Goal: Find specific page/section: Find specific page/section

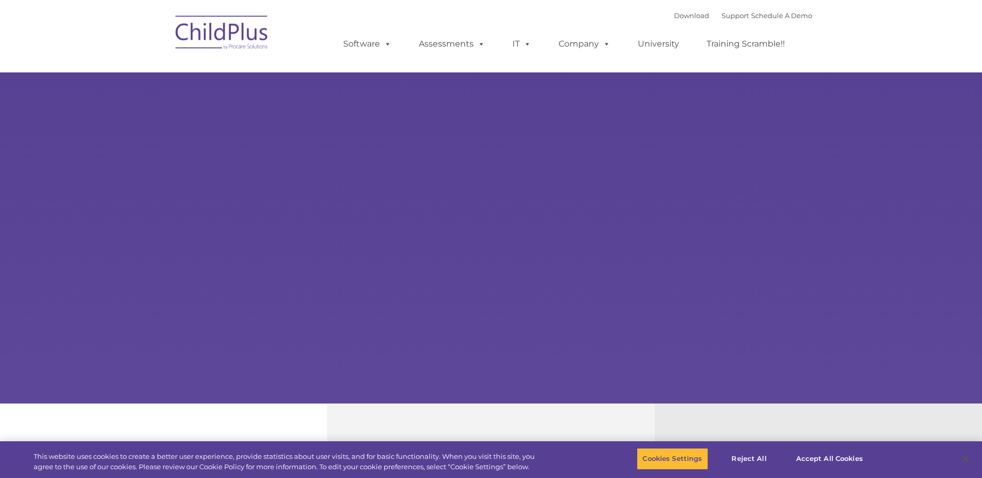
select select "MEDIUM"
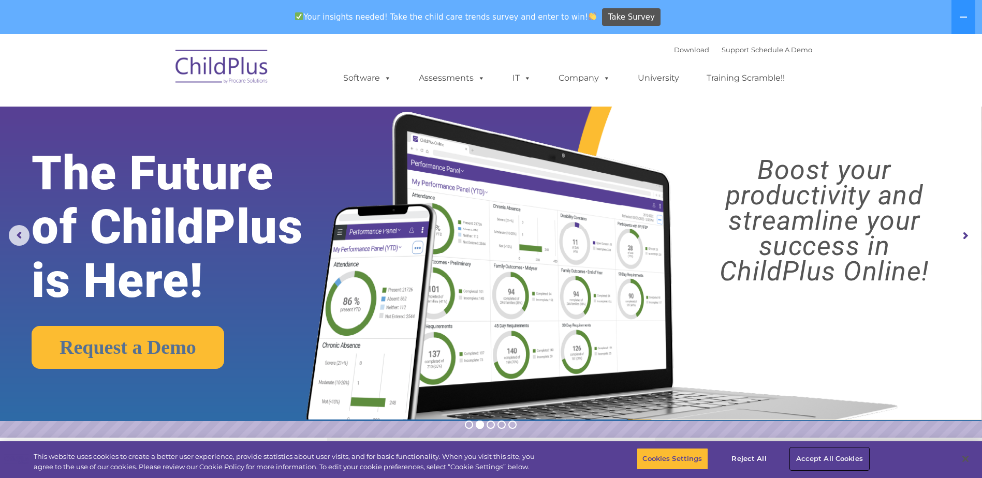
click at [826, 457] on button "Accept All Cookies" at bounding box center [829, 459] width 78 height 22
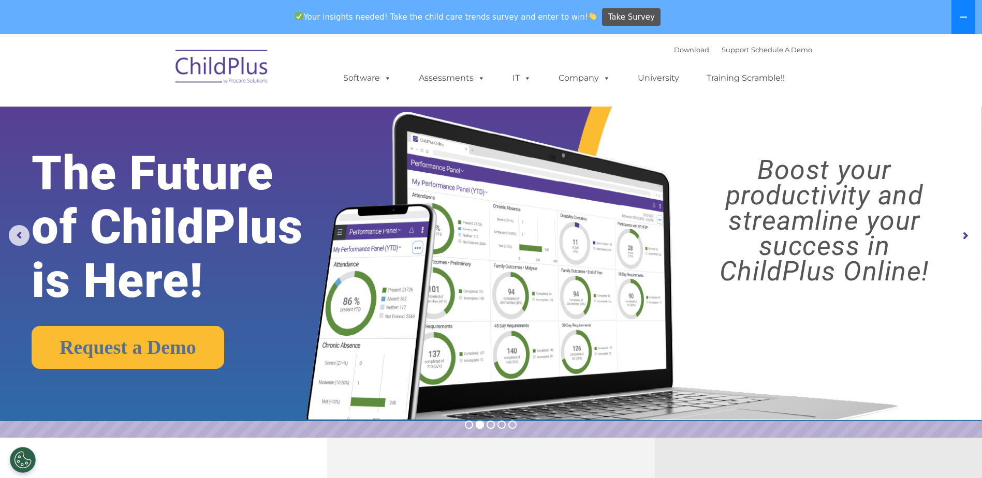
click at [967, 20] on icon at bounding box center [963, 17] width 8 height 8
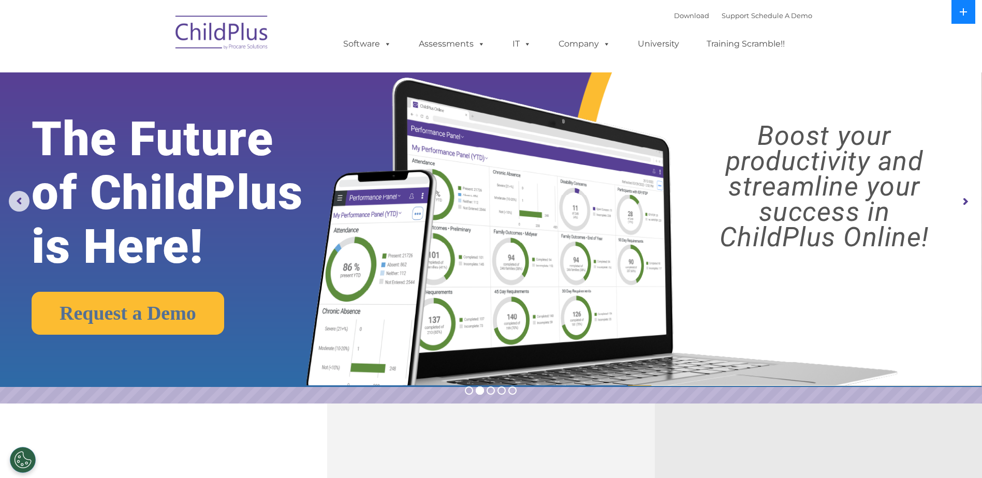
click at [967, 20] on button at bounding box center [963, 12] width 24 height 24
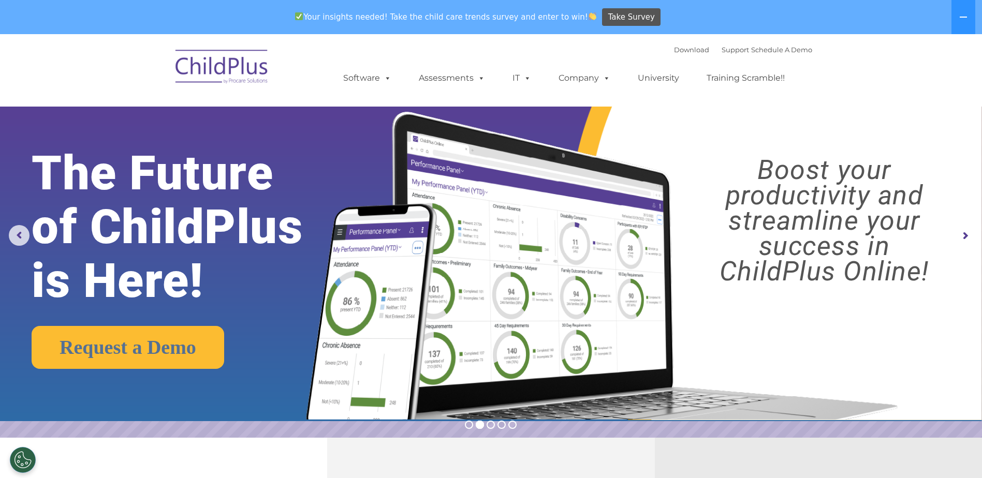
click at [222, 69] on img at bounding box center [222, 68] width 104 height 52
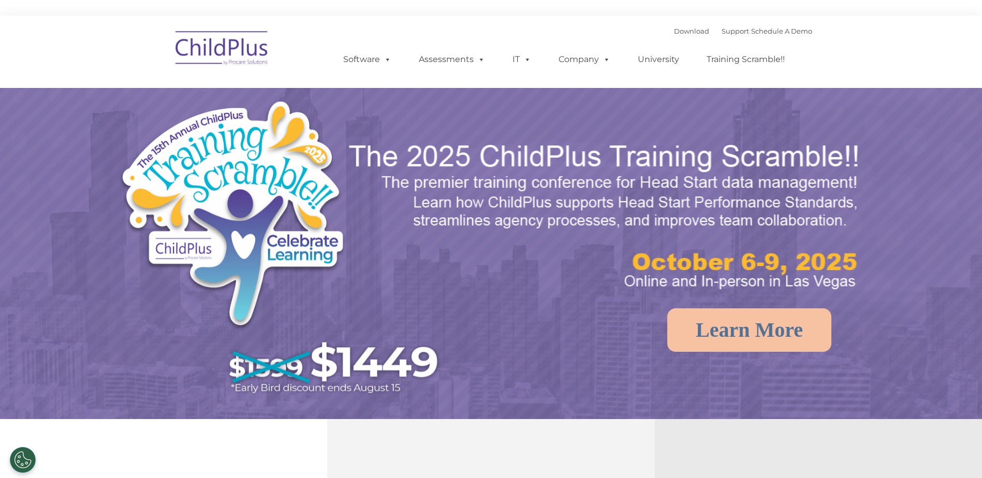
select select "MEDIUM"
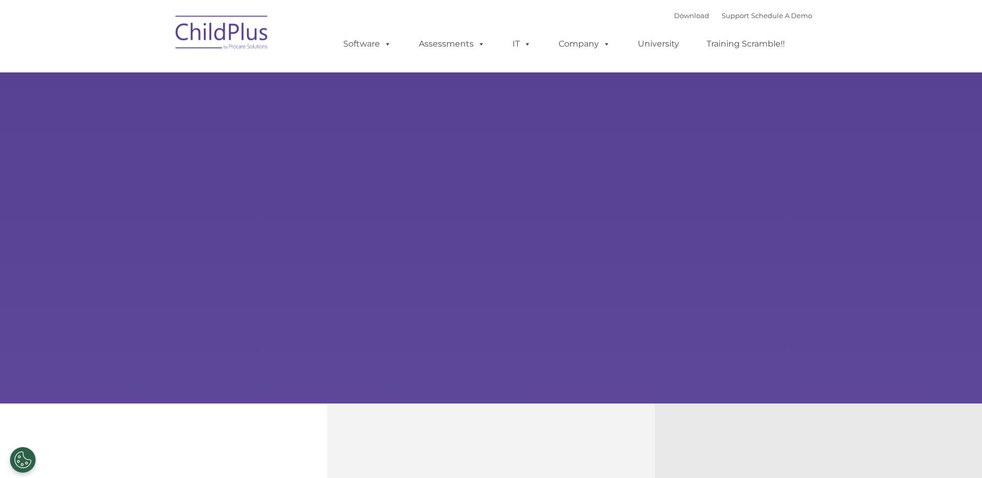
select select "MEDIUM"
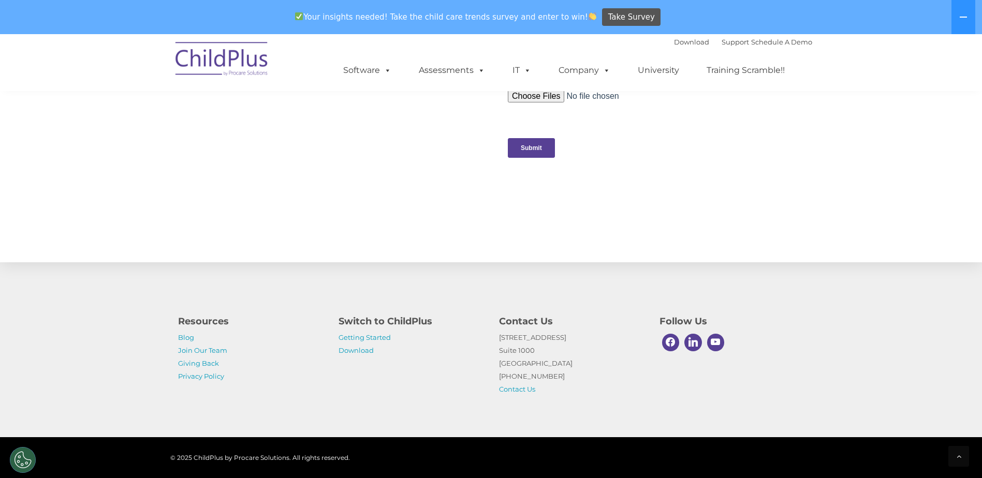
scroll to position [1029, 0]
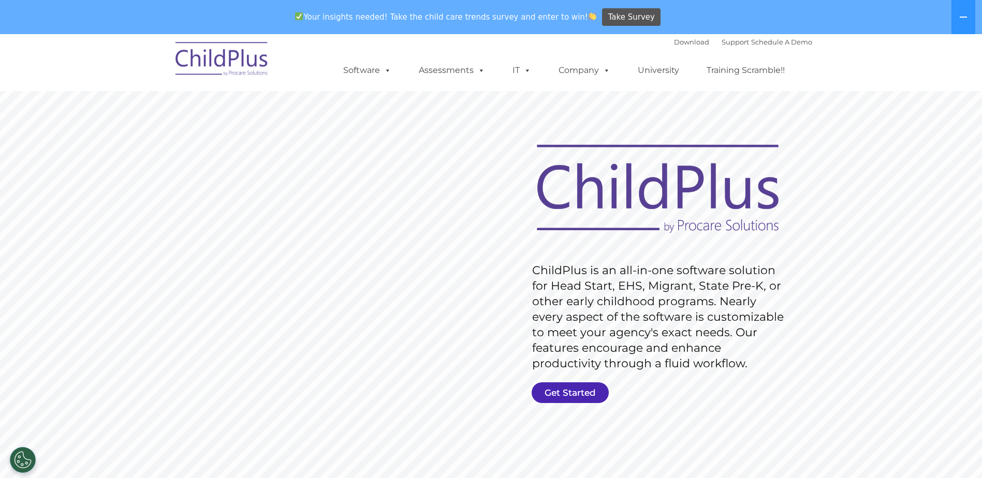
click at [584, 391] on link "Get Started" at bounding box center [570, 393] width 77 height 21
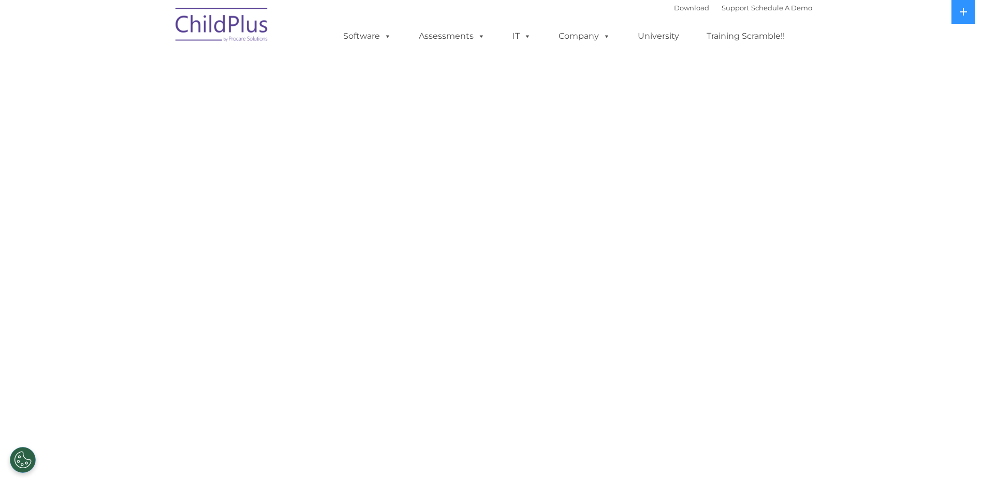
select select "MEDIUM"
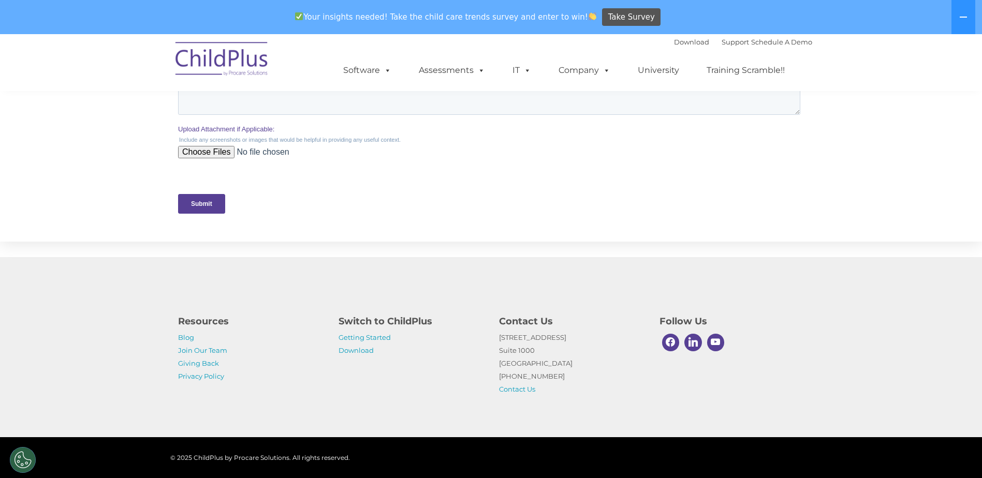
scroll to position [41, 0]
